Goal: Information Seeking & Learning: Find specific fact

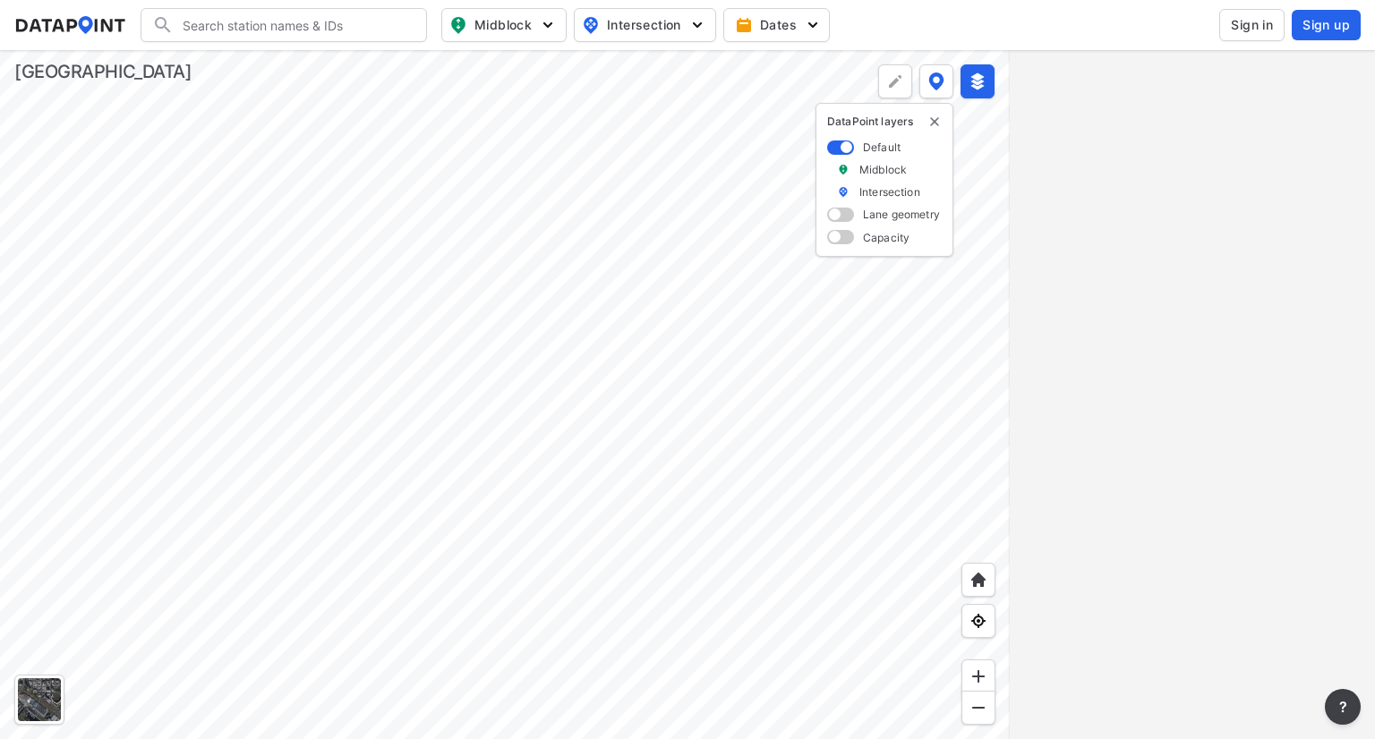
click at [827, 412] on div at bounding box center [505, 394] width 1010 height 689
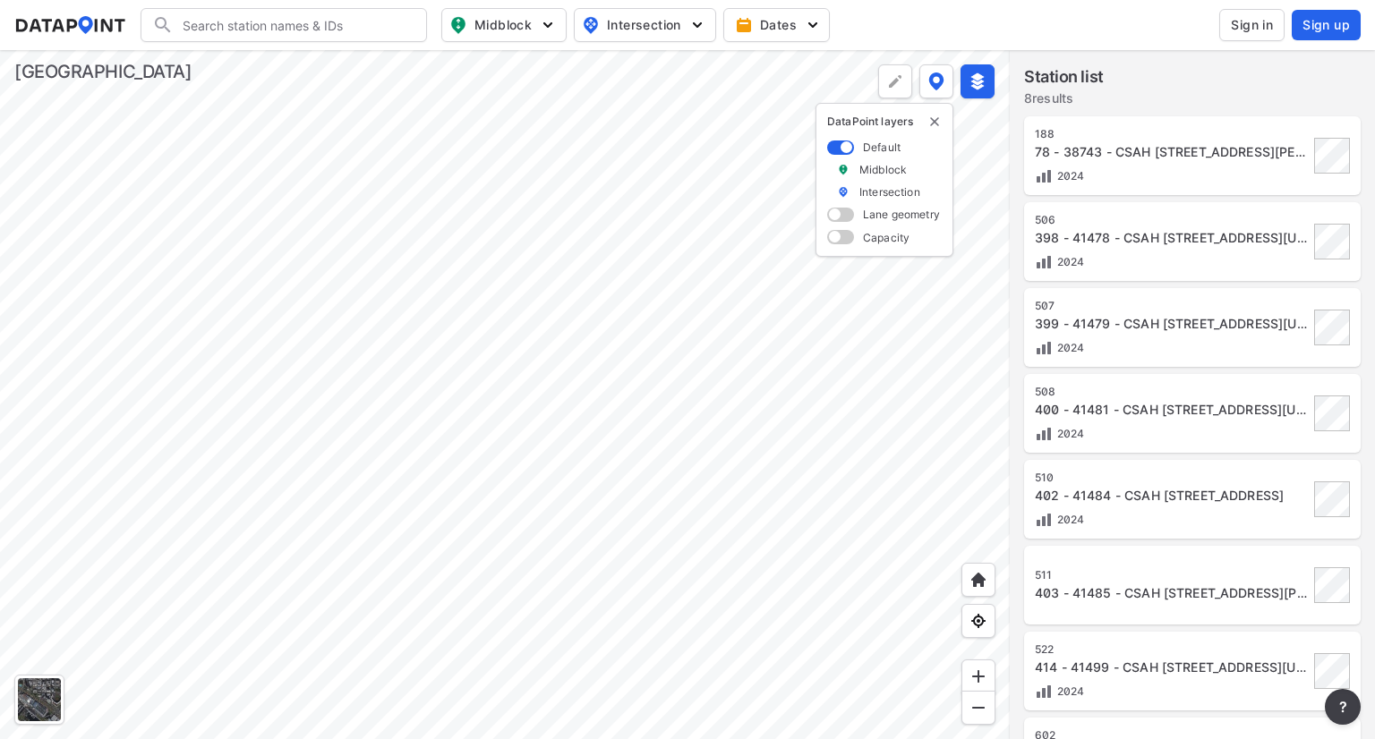
click at [1010, 345] on div at bounding box center [505, 394] width 1010 height 689
click at [901, 302] on div at bounding box center [505, 394] width 1010 height 689
click at [856, 355] on div at bounding box center [505, 394] width 1010 height 689
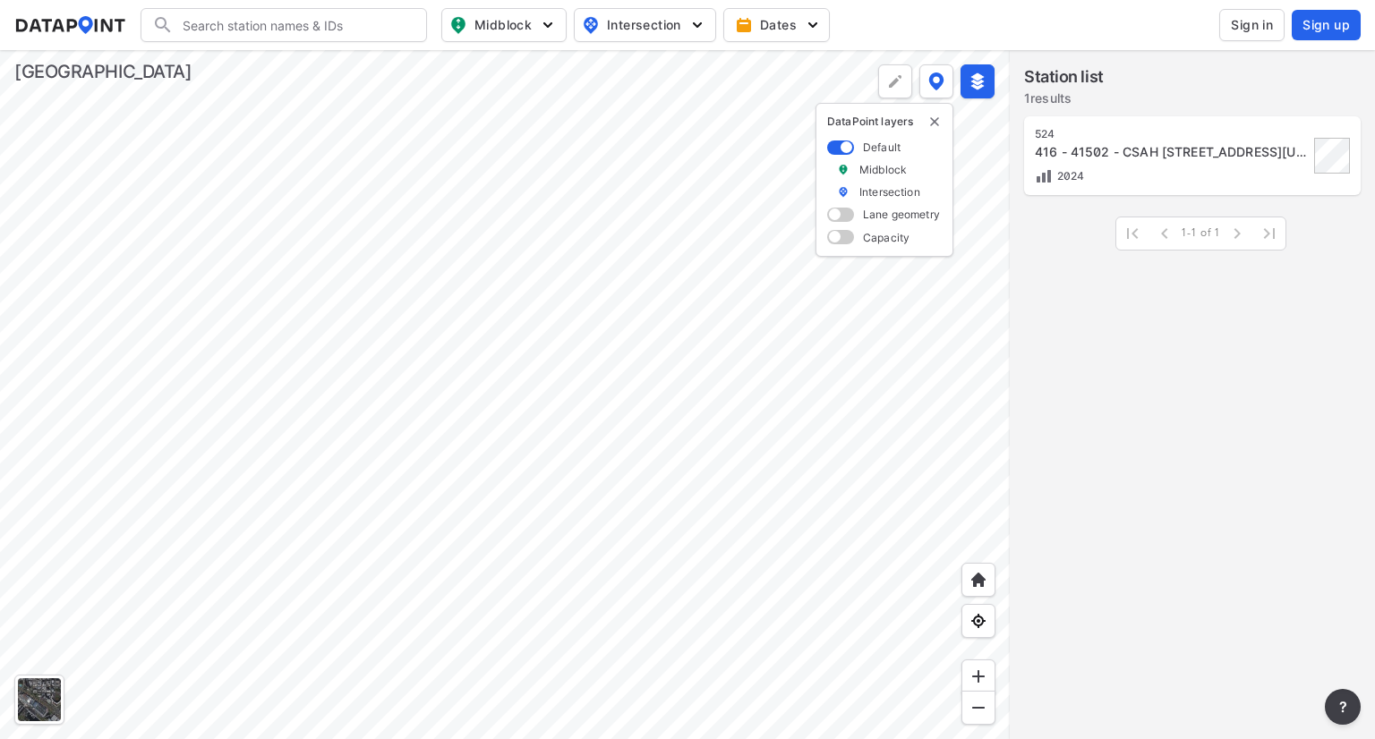
click at [548, 317] on div at bounding box center [505, 394] width 1010 height 689
click at [54, 328] on div at bounding box center [505, 394] width 1010 height 689
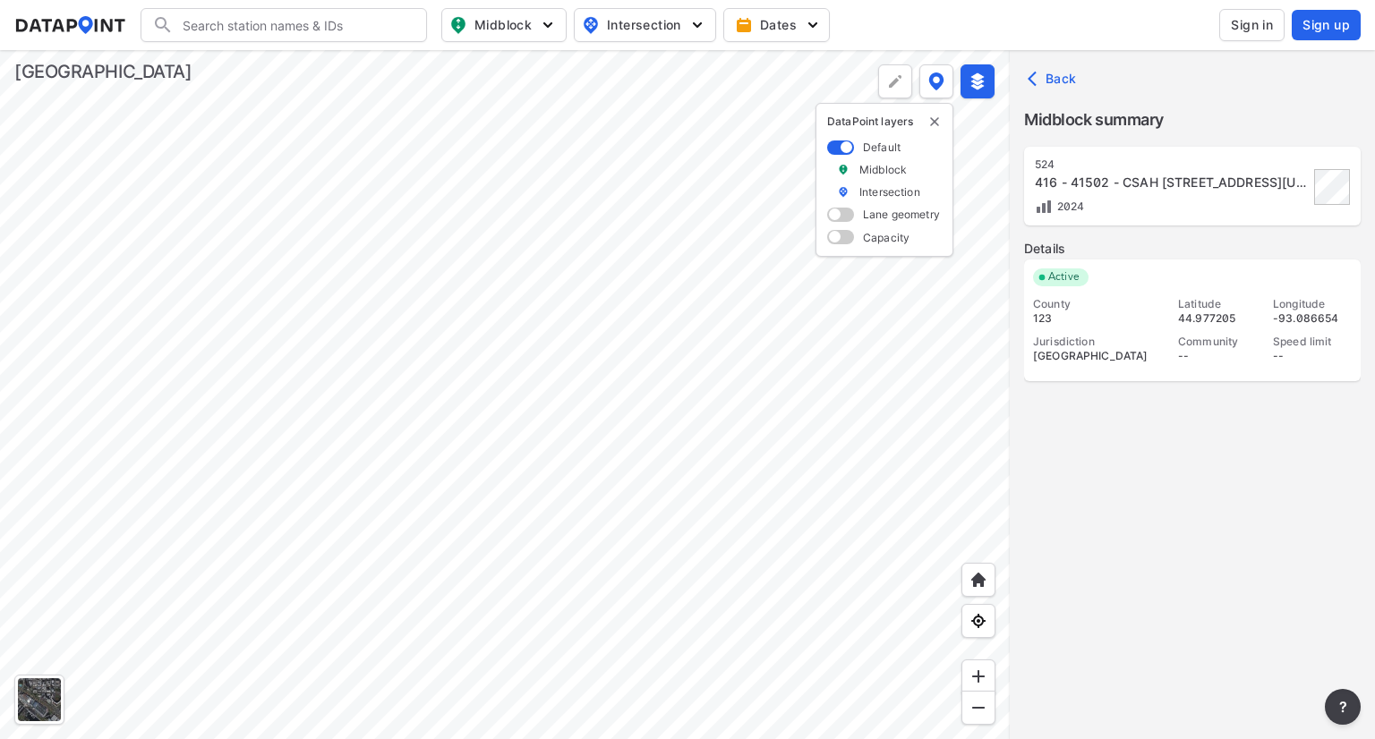
click at [833, 240] on span at bounding box center [840, 237] width 27 height 14
click at [833, 239] on input "checkbox" at bounding box center [833, 239] width 12 height 0
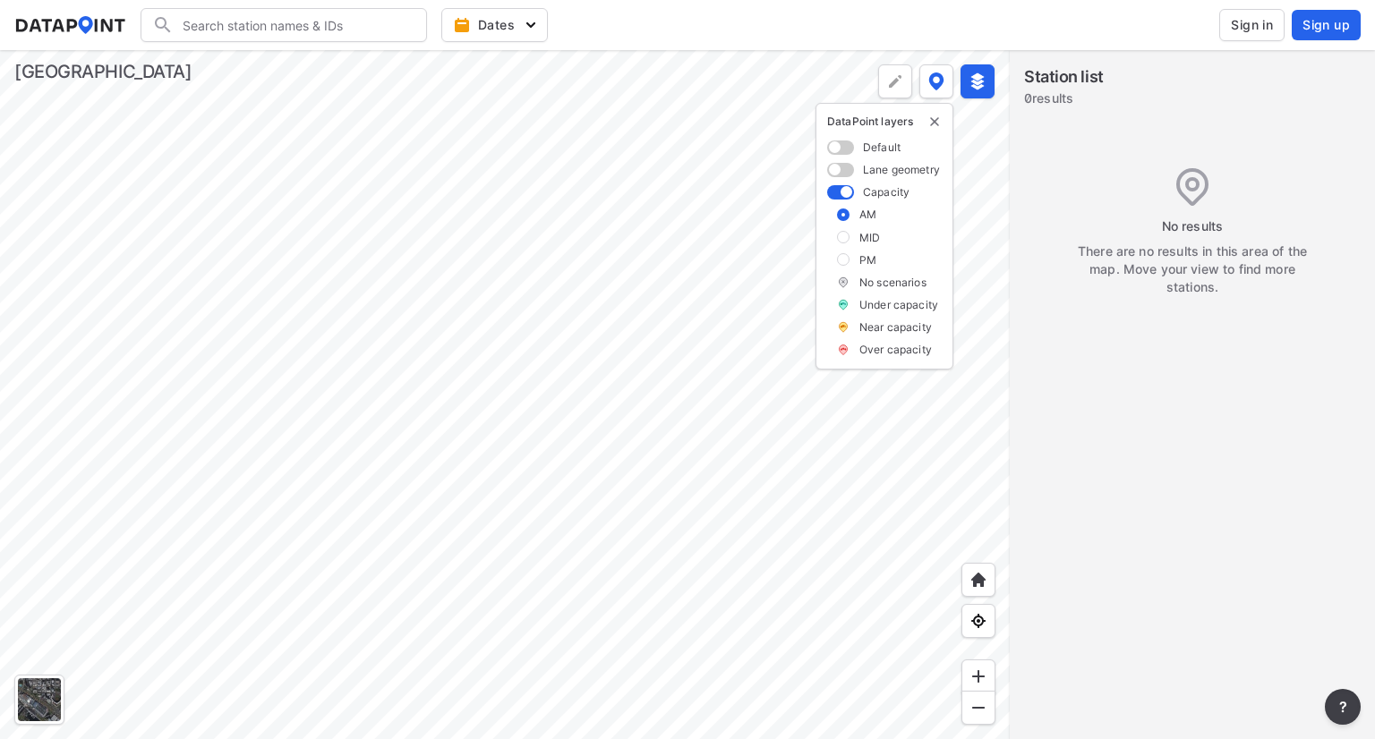
click at [850, 141] on span at bounding box center [840, 148] width 27 height 14
click at [839, 149] on input "checkbox" at bounding box center [833, 149] width 12 height 0
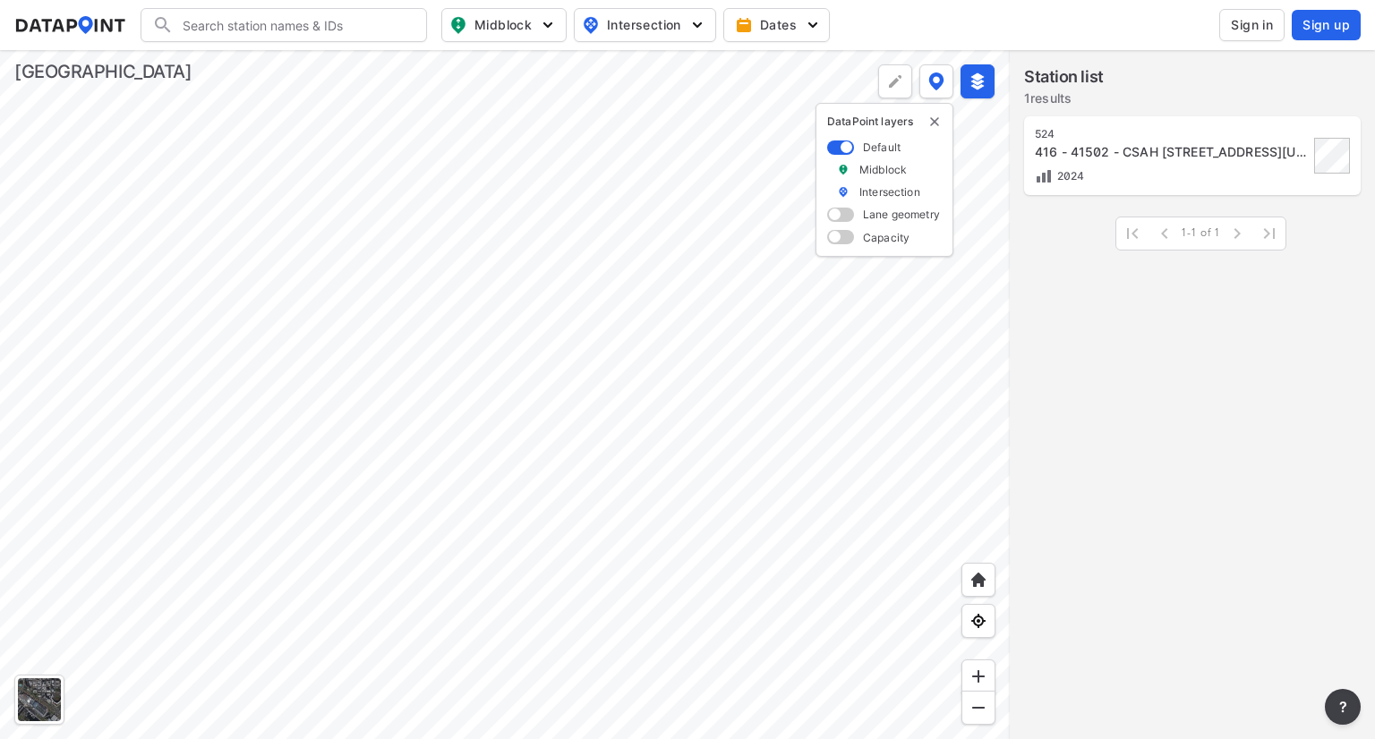
click at [50, 349] on div at bounding box center [505, 394] width 1010 height 689
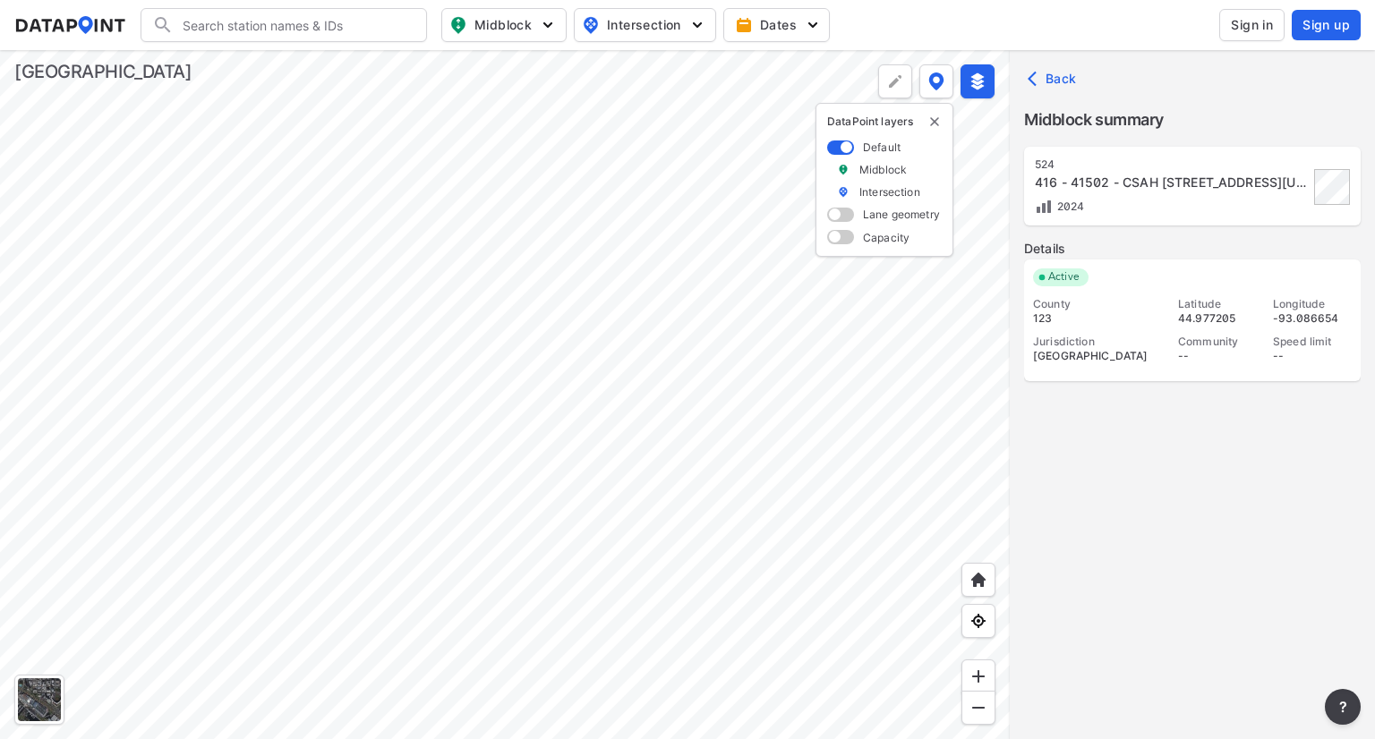
click at [1271, 201] on div "2024" at bounding box center [1172, 206] width 274 height 19
click at [1096, 167] on div "524" at bounding box center [1172, 165] width 274 height 14
click at [1107, 303] on div "County" at bounding box center [1097, 304] width 129 height 14
drag, startPoint x: 1053, startPoint y: 323, endPoint x: 1157, endPoint y: 354, distance: 108.2
click at [1055, 322] on div "123" at bounding box center [1097, 319] width 129 height 14
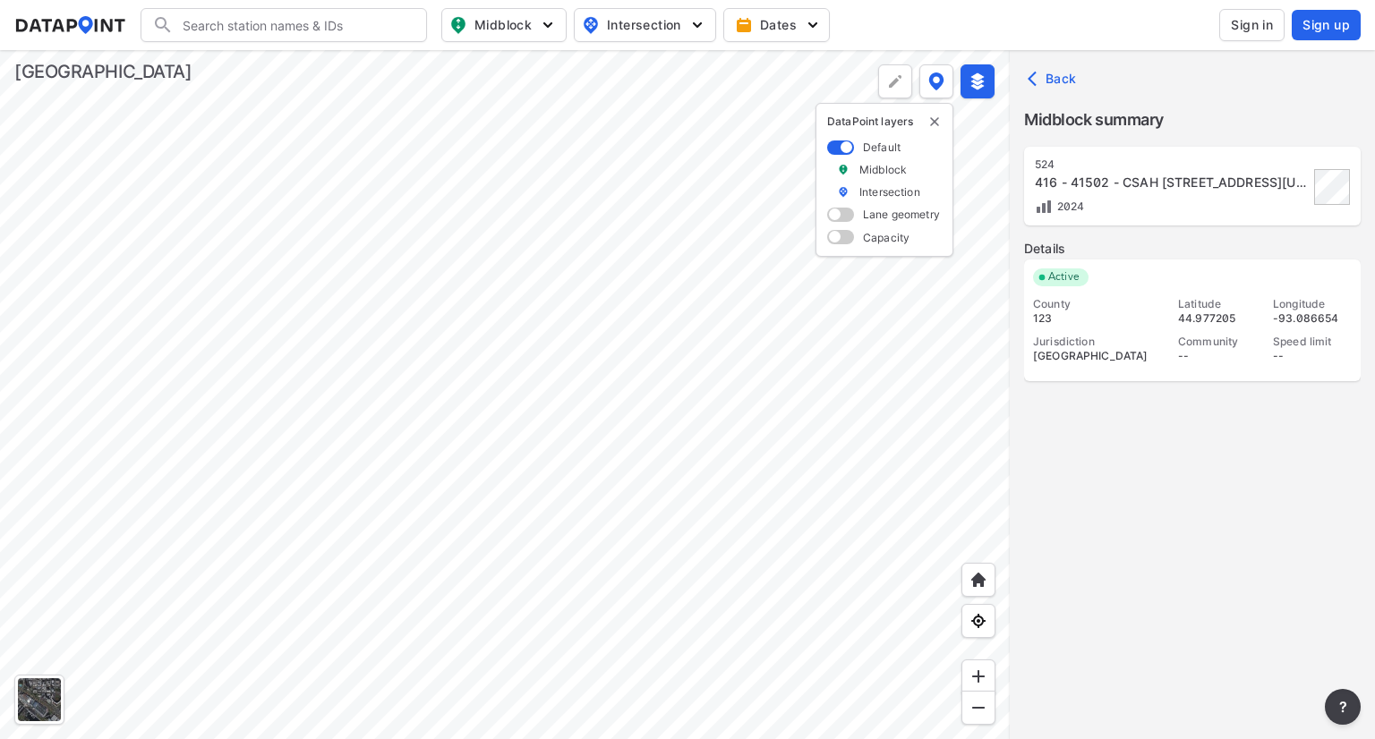
drag, startPoint x: 1157, startPoint y: 354, endPoint x: 1204, endPoint y: 362, distance: 48.1
click at [1159, 358] on div "[GEOGRAPHIC_DATA]" at bounding box center [1097, 356] width 129 height 14
drag, startPoint x: 1252, startPoint y: 367, endPoint x: 1325, endPoint y: 360, distance: 72.9
click at [1260, 367] on div "County 123 Jurisdiction [GEOGRAPHIC_DATA] Latitude 44.977205 Community -- Longi…" at bounding box center [1192, 334] width 319 height 75
drag, startPoint x: 1346, startPoint y: 353, endPoint x: 1294, endPoint y: 220, distance: 142.3
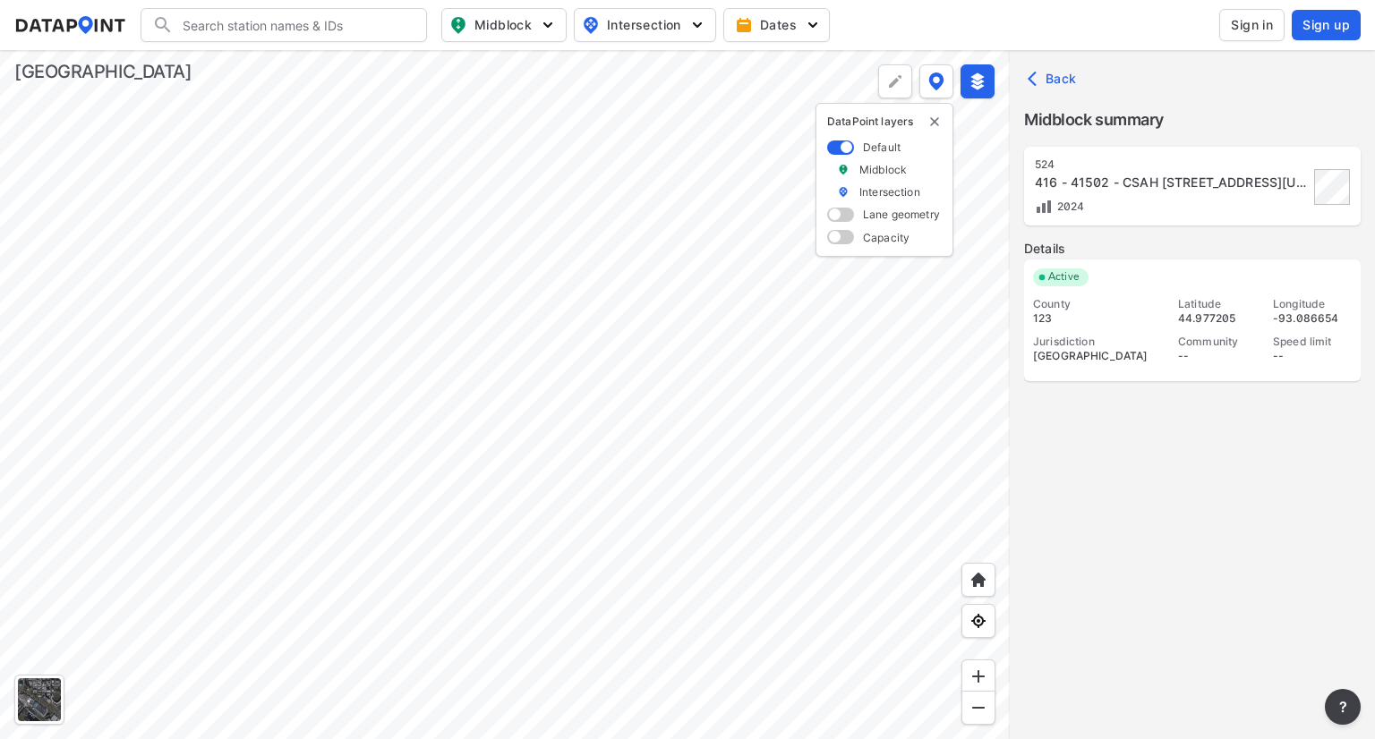
click at [1346, 352] on div "--" at bounding box center [1312, 356] width 79 height 14
click at [1053, 180] on div "416 - 41502 - CSAH [STREET_ADDRESS][US_STATE] &TH10" at bounding box center [1172, 183] width 274 height 18
click at [1041, 81] on icon "button" at bounding box center [1037, 79] width 18 height 18
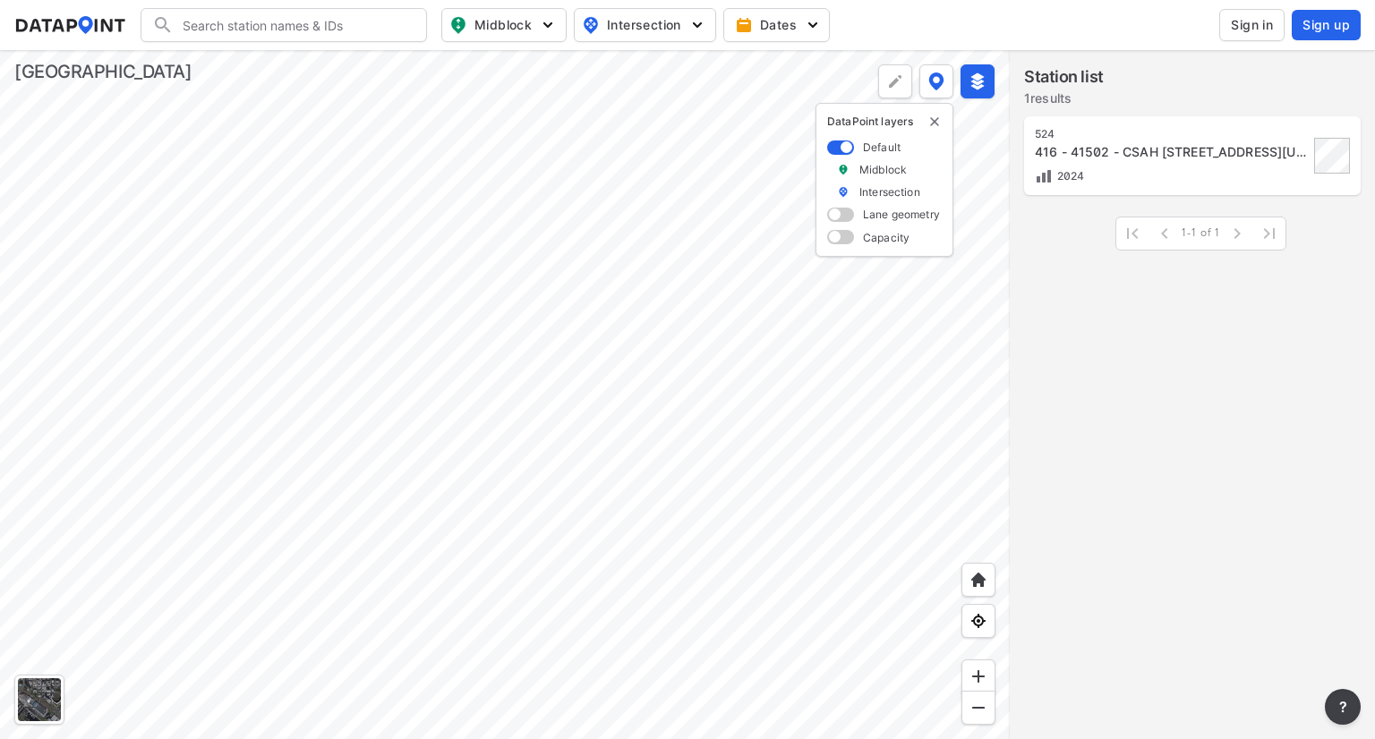
click at [1122, 162] on div "524 416 - 41502 - CSAH [STREET_ADDRESS][US_STATE] OF I-35E &TH10 2024" at bounding box center [1172, 156] width 274 height 58
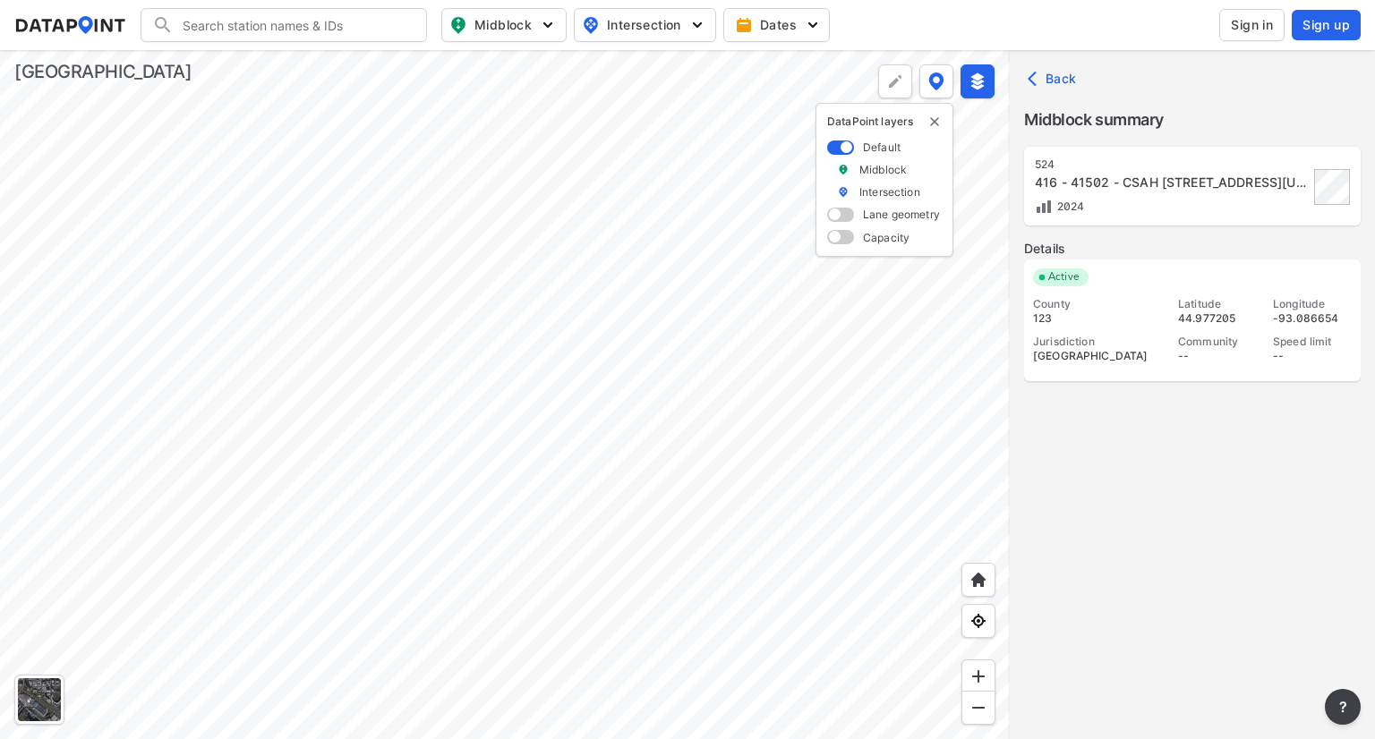
click at [161, 491] on div at bounding box center [505, 394] width 1010 height 689
click at [44, 474] on div at bounding box center [505, 394] width 1010 height 689
click at [431, 350] on div at bounding box center [505, 394] width 1010 height 689
click at [625, 19] on span "Intersection" at bounding box center [643, 24] width 123 height 21
click at [627, 98] on span "Turning count" at bounding box center [629, 97] width 81 height 19
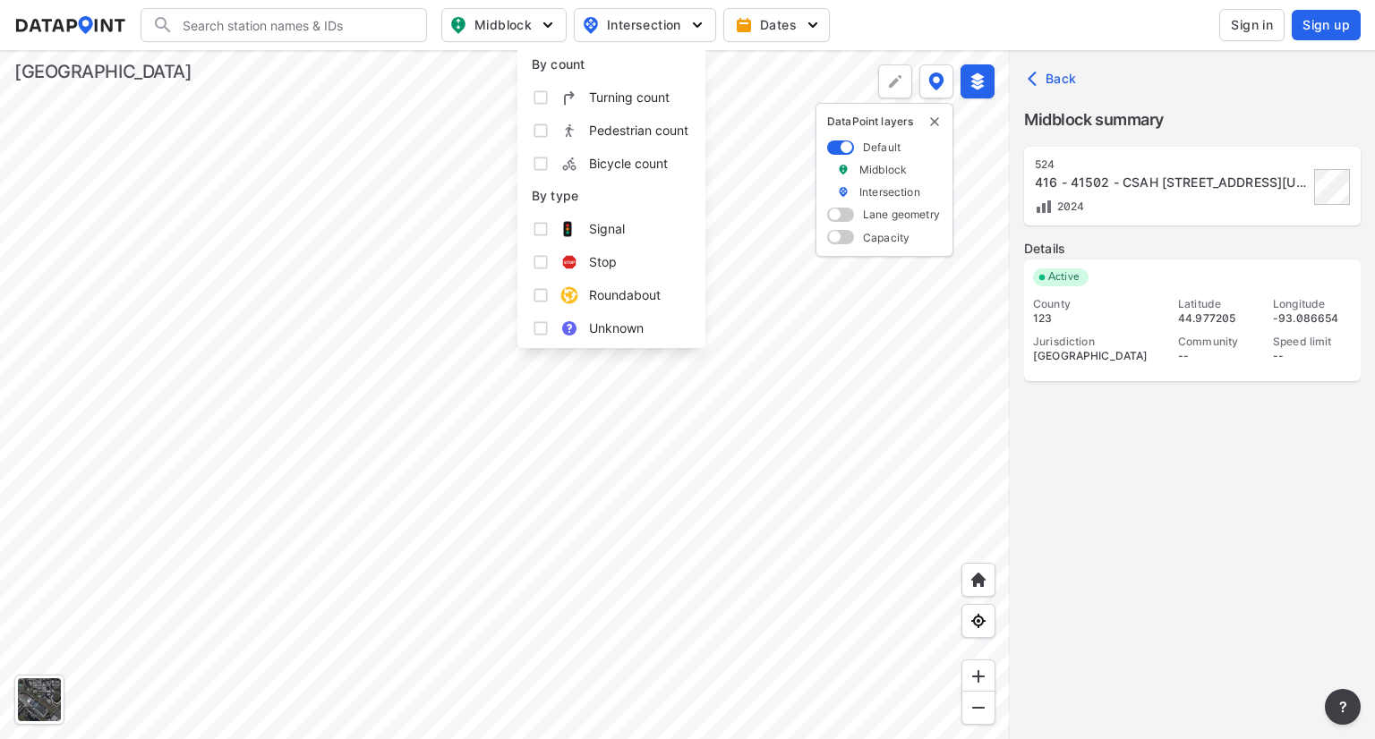
click at [550, 98] on input "Turning count" at bounding box center [541, 98] width 18 height 18
checkbox input "true"
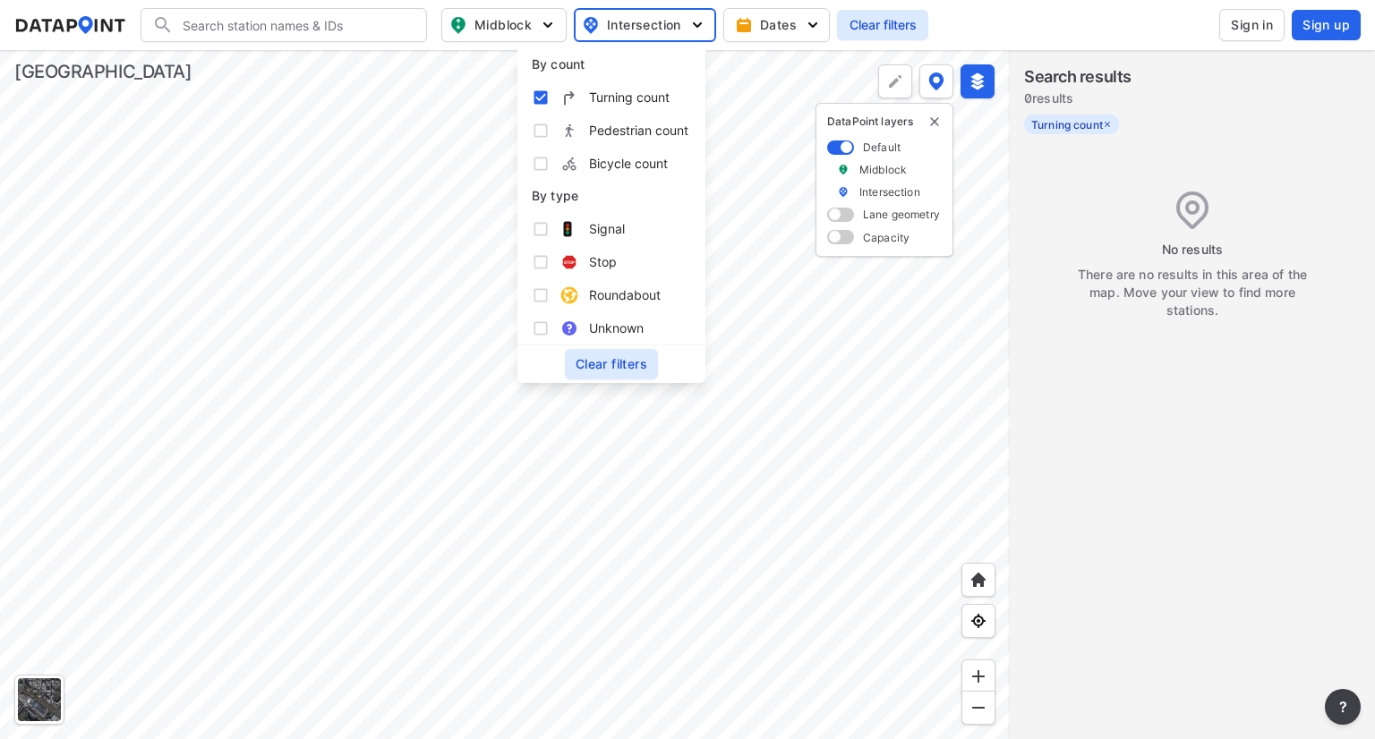
click at [764, 402] on div at bounding box center [505, 394] width 1010 height 689
